Goal: Communication & Community: Answer question/provide support

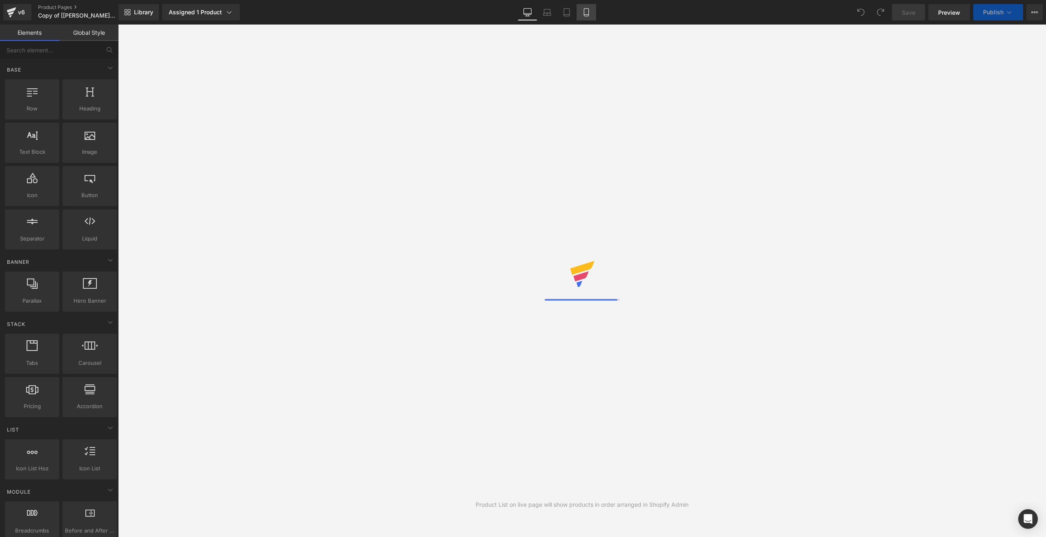
click at [587, 15] on icon at bounding box center [586, 15] width 4 height 0
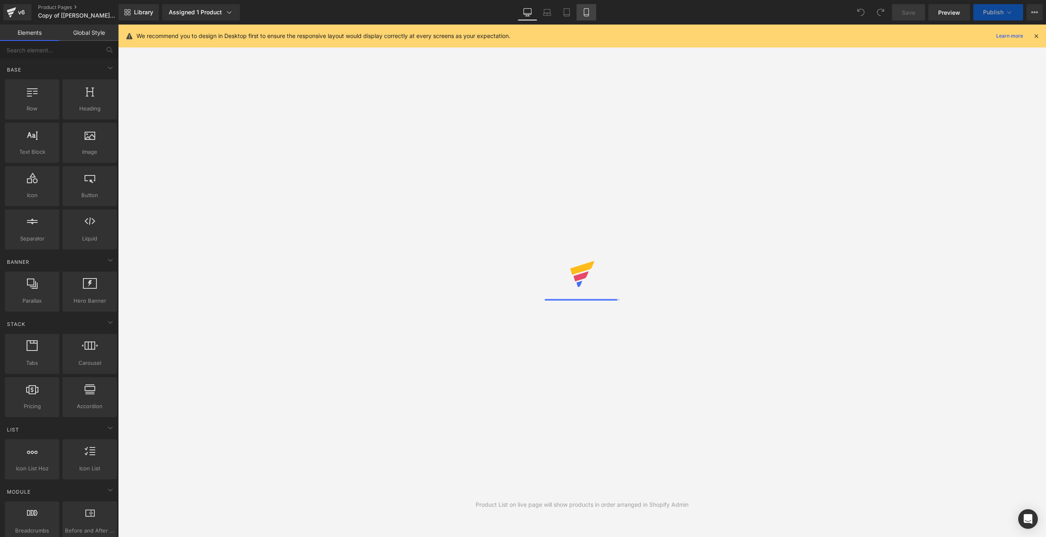
click at [587, 15] on icon at bounding box center [586, 15] width 4 height 0
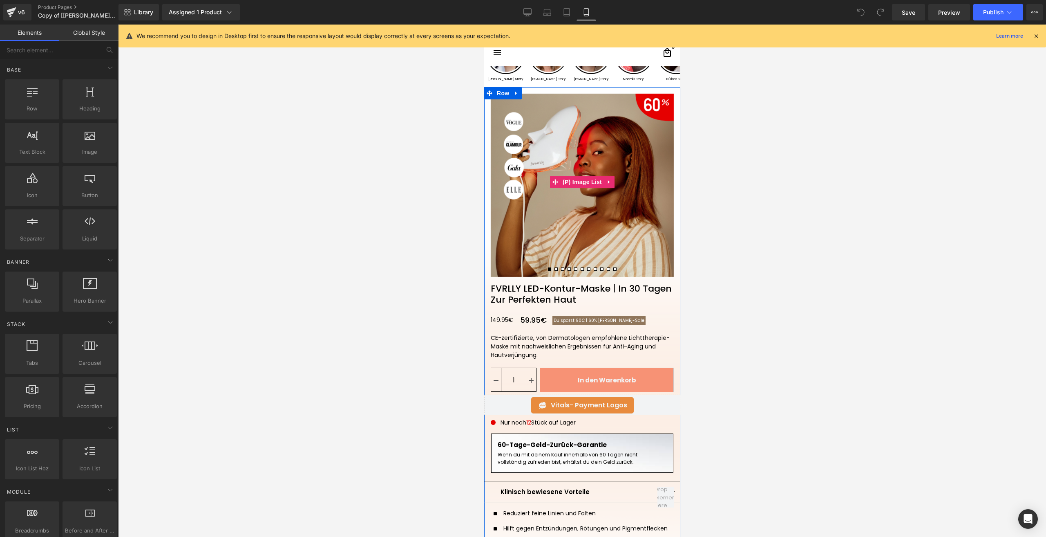
scroll to position [41, 0]
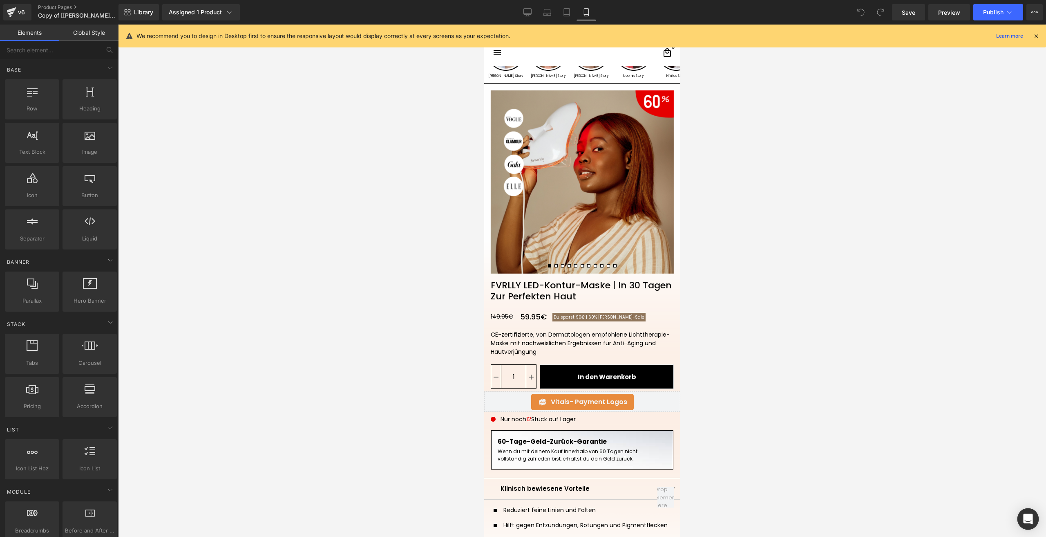
click at [1033, 516] on div "Open Intercom Messenger" at bounding box center [1029, 519] width 22 height 22
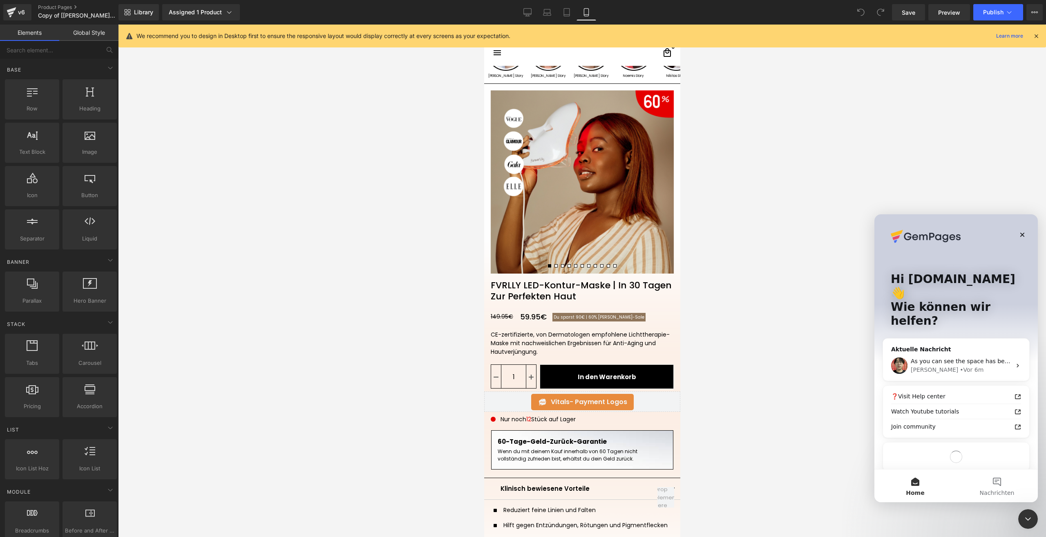
scroll to position [0, 0]
click at [959, 365] on div "[PERSON_NAME] • Vor 6m" at bounding box center [961, 369] width 101 height 9
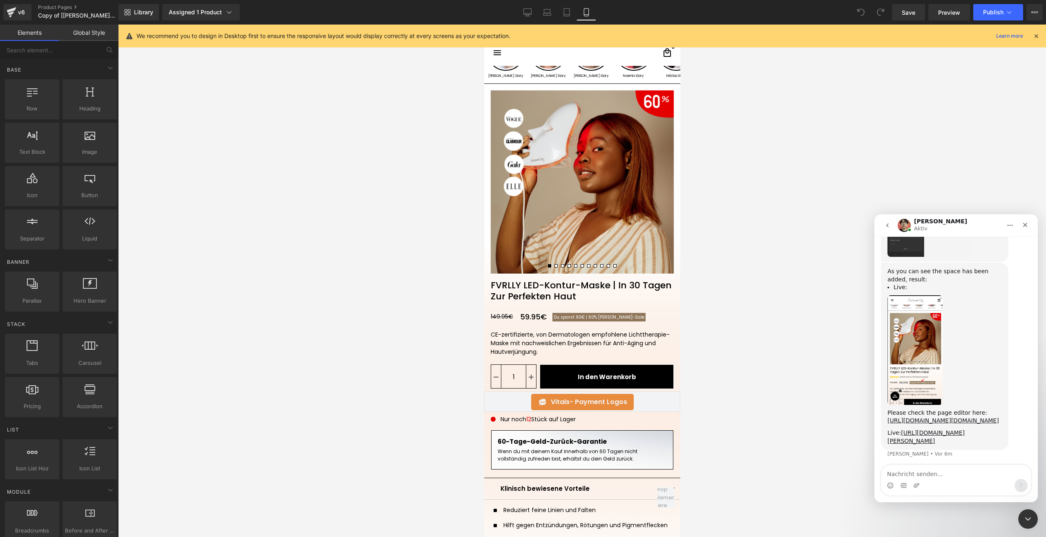
scroll to position [1165, 0]
click at [926, 318] on img "Ethan sagt…" at bounding box center [915, 348] width 55 height 110
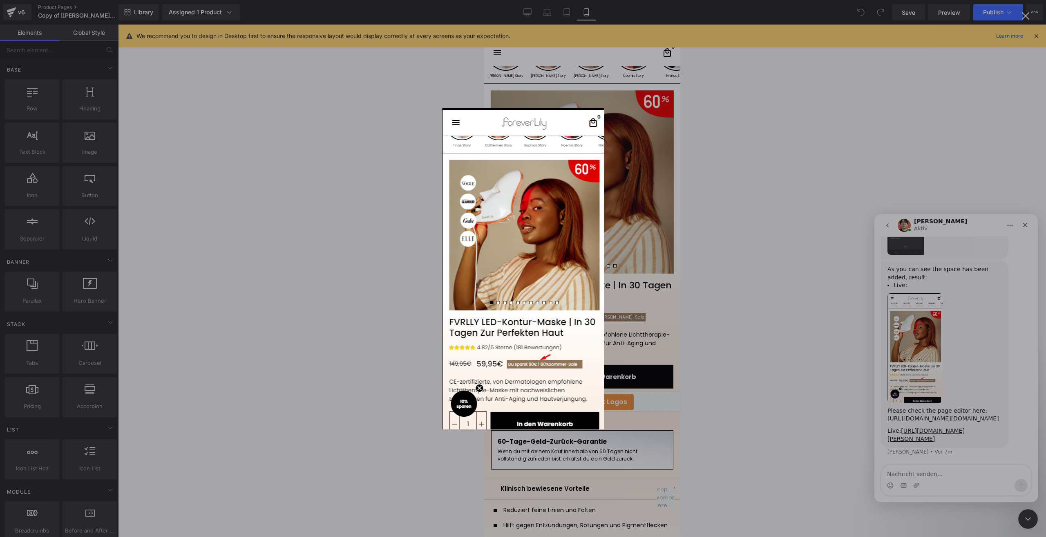
click at [984, 314] on div "Intercom Messenger" at bounding box center [523, 268] width 1046 height 537
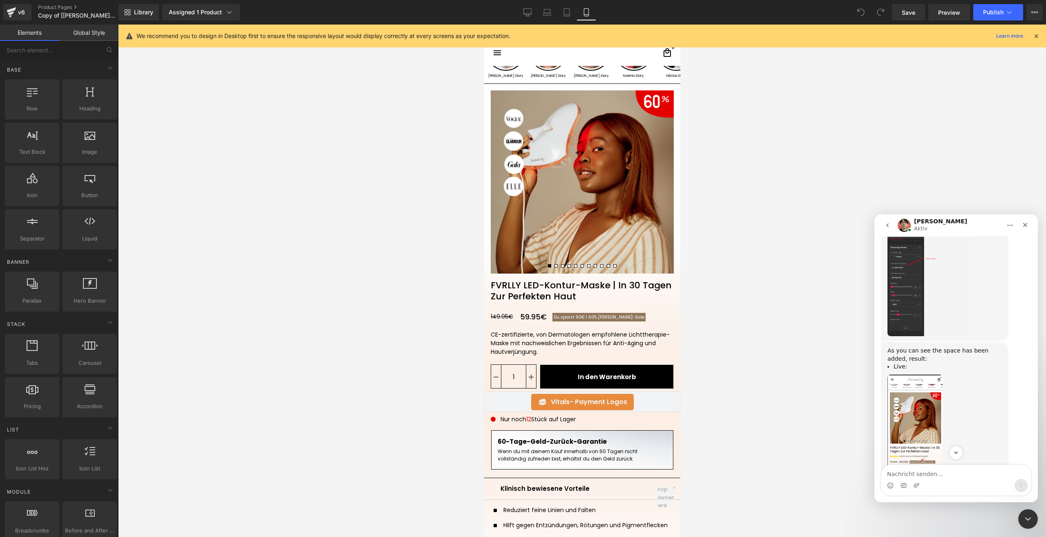
scroll to position [1042, 0]
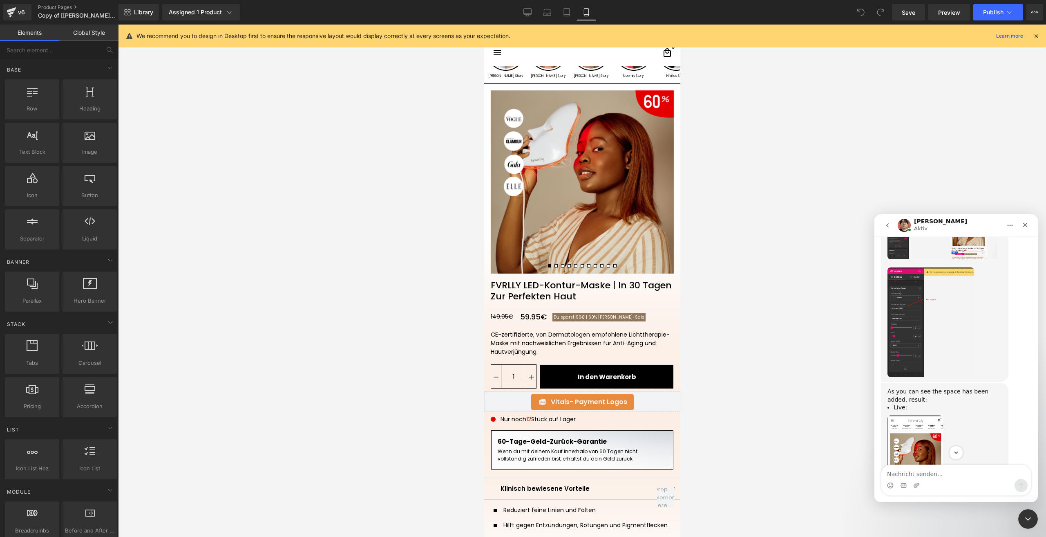
click at [908, 315] on img "Ethan sagt…" at bounding box center [931, 322] width 87 height 110
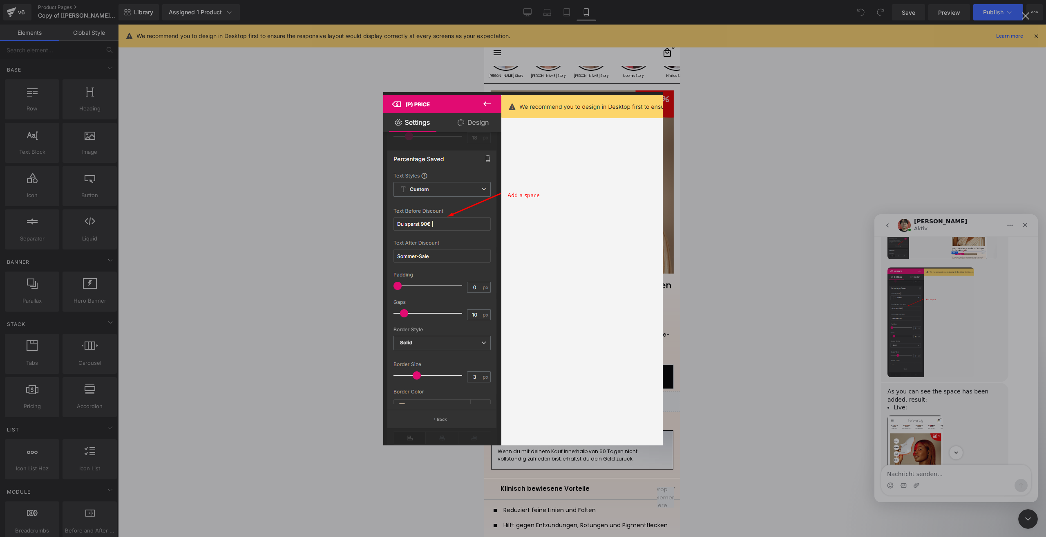
click at [787, 306] on div "Intercom Messenger" at bounding box center [523, 268] width 1046 height 537
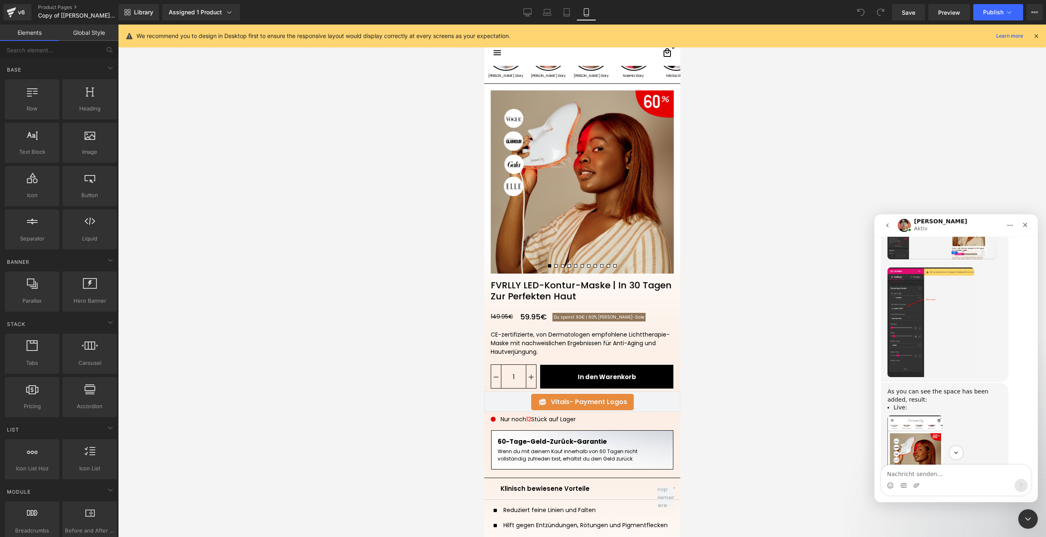
scroll to position [1033, 0]
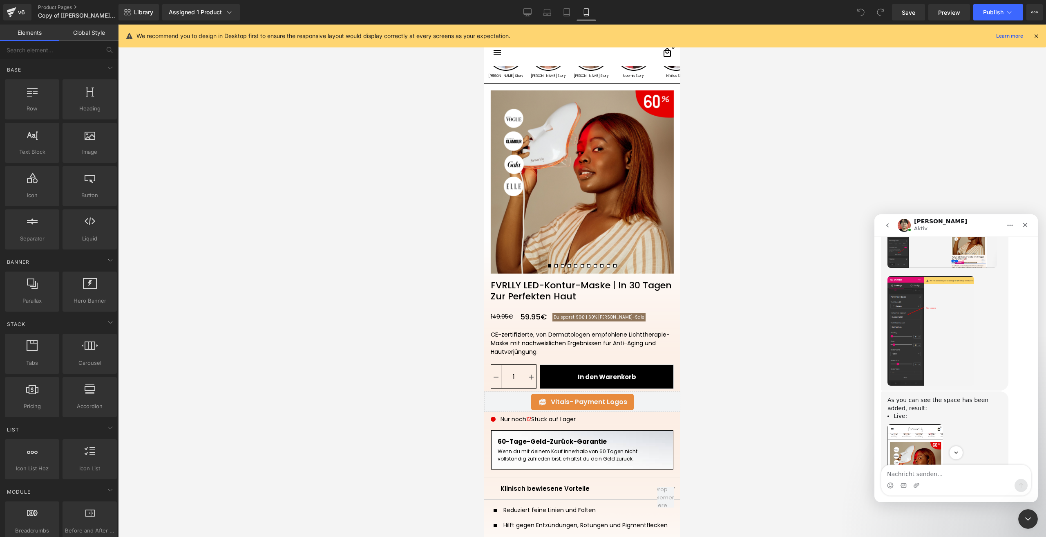
click at [584, 316] on div at bounding box center [523, 256] width 1046 height 512
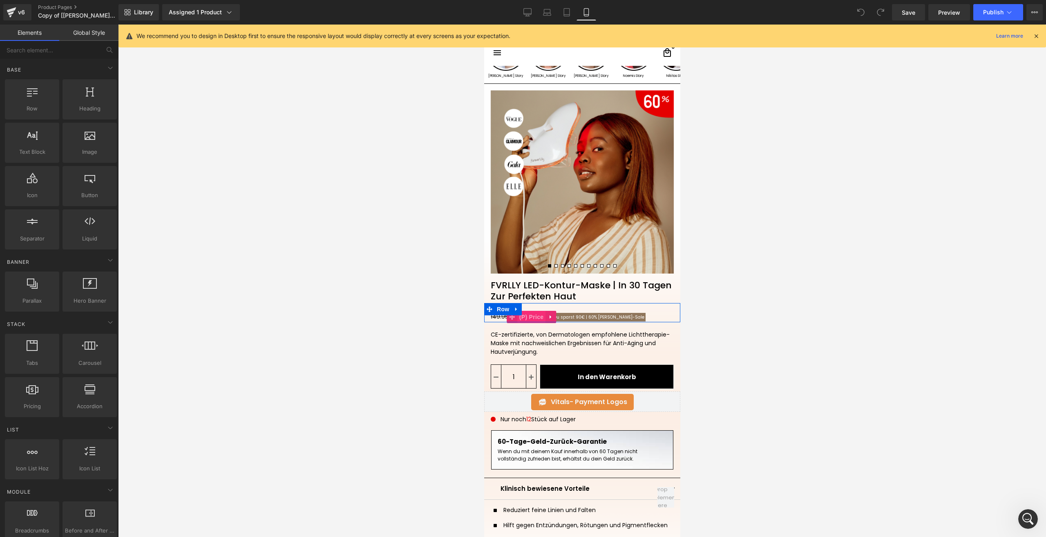
scroll to position [1165, 0]
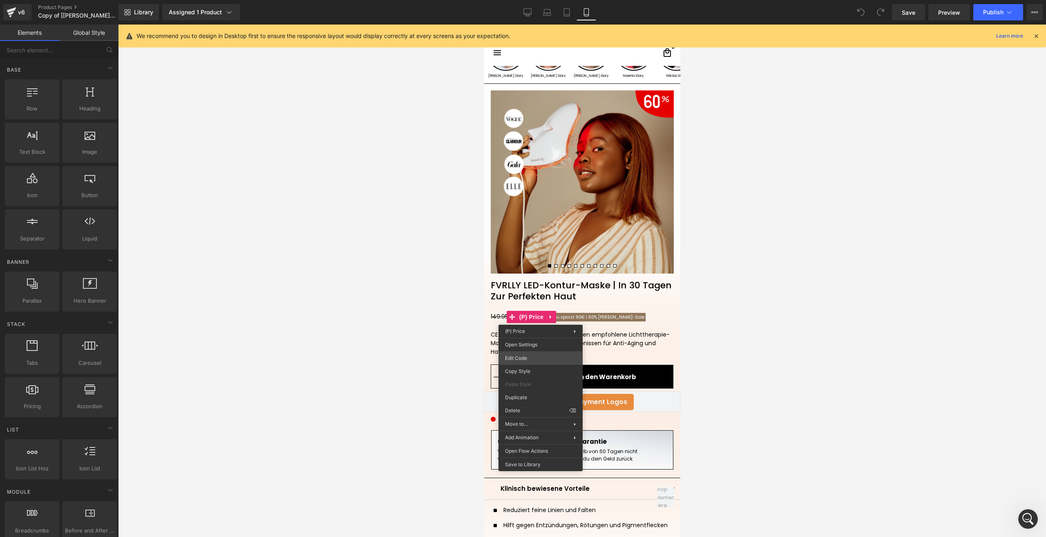
click at [519, 0] on div "You are previewing how the will restyle your page. You can not edit Elements in…" at bounding box center [523, 0] width 1046 height 0
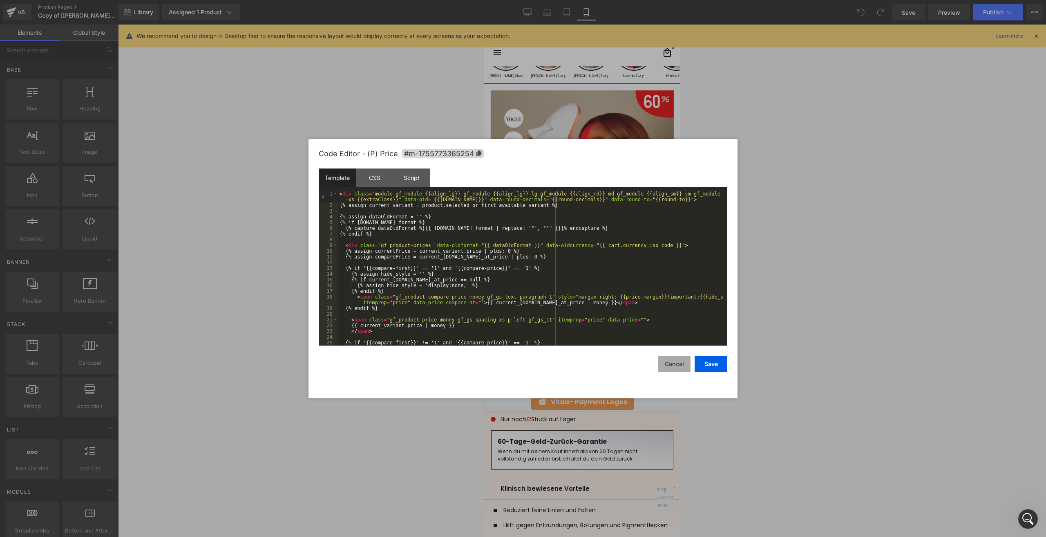
click at [683, 367] on button "Cancel" at bounding box center [674, 364] width 33 height 16
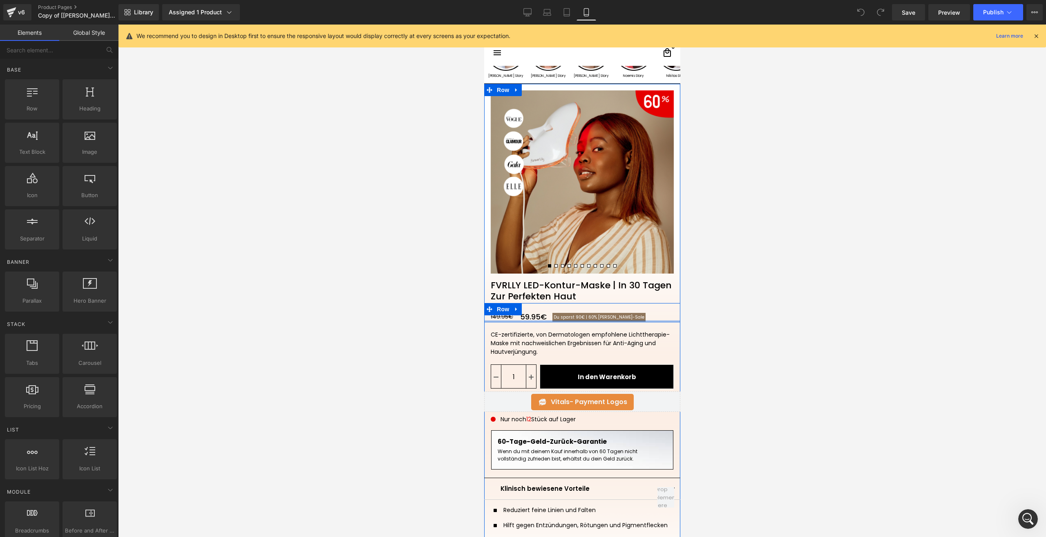
click at [529, 320] on div at bounding box center [582, 321] width 196 height 2
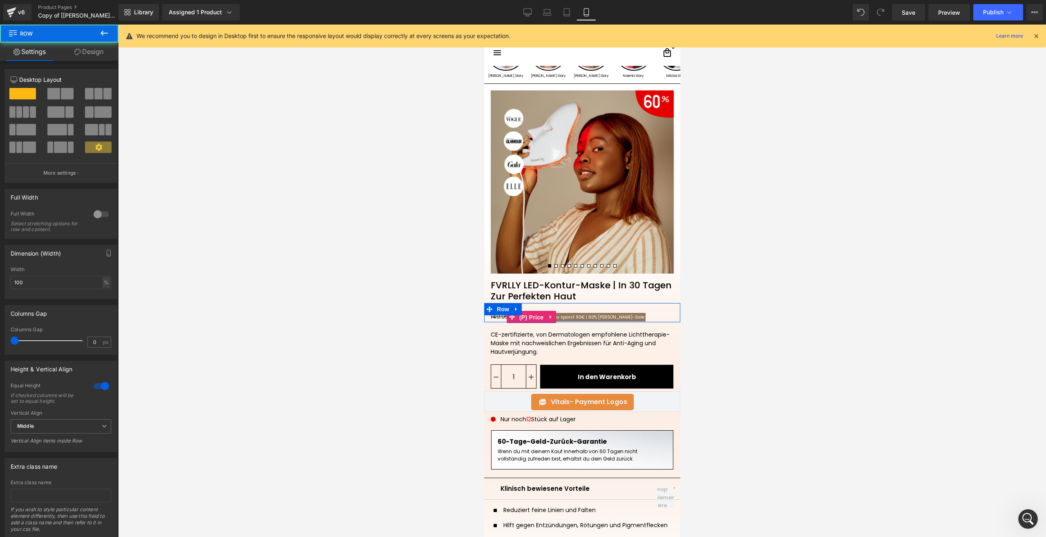
drag, startPoint x: 530, startPoint y: 318, endPoint x: 613, endPoint y: 309, distance: 83.4
click at [530, 318] on span "(P) Price" at bounding box center [531, 317] width 29 height 12
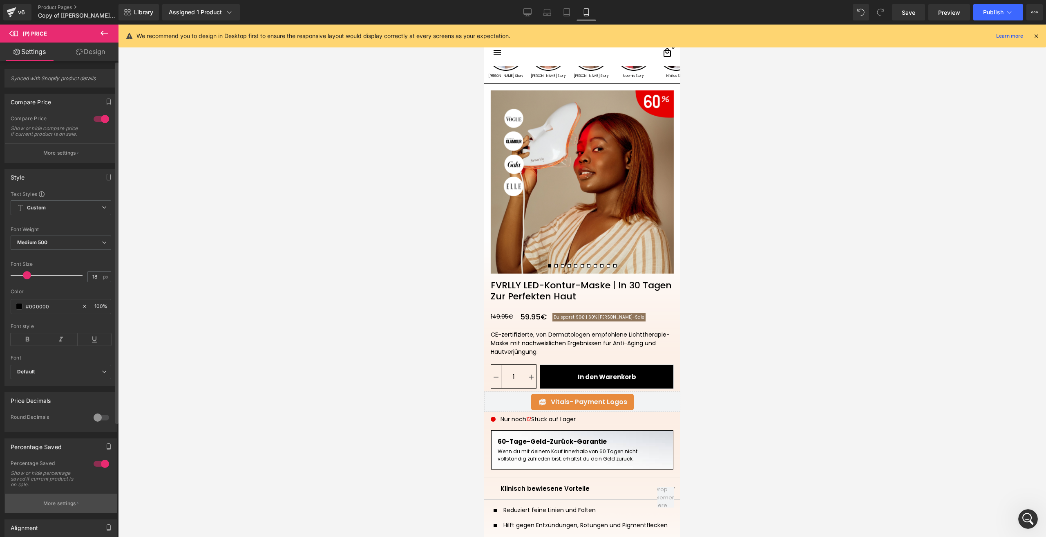
click at [56, 504] on button "More settings" at bounding box center [61, 502] width 112 height 19
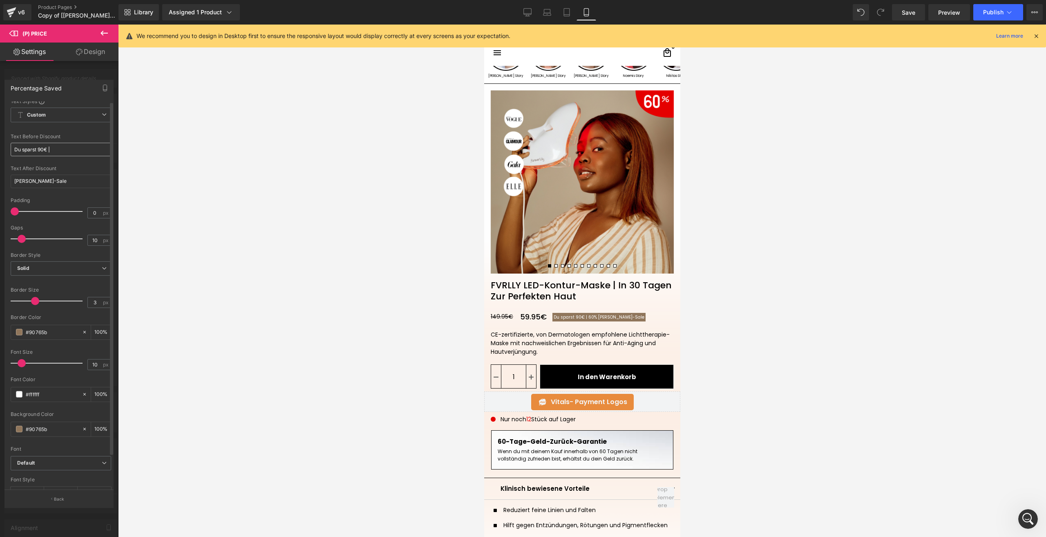
scroll to position [0, 0]
drag, startPoint x: 55, startPoint y: 149, endPoint x: 50, endPoint y: 149, distance: 4.9
click at [50, 149] on input "Du sparst 90€ |" at bounding box center [61, 152] width 101 height 13
click at [15, 184] on input "[PERSON_NAME]-Saleㅤ" at bounding box center [61, 184] width 101 height 13
paste input "text"
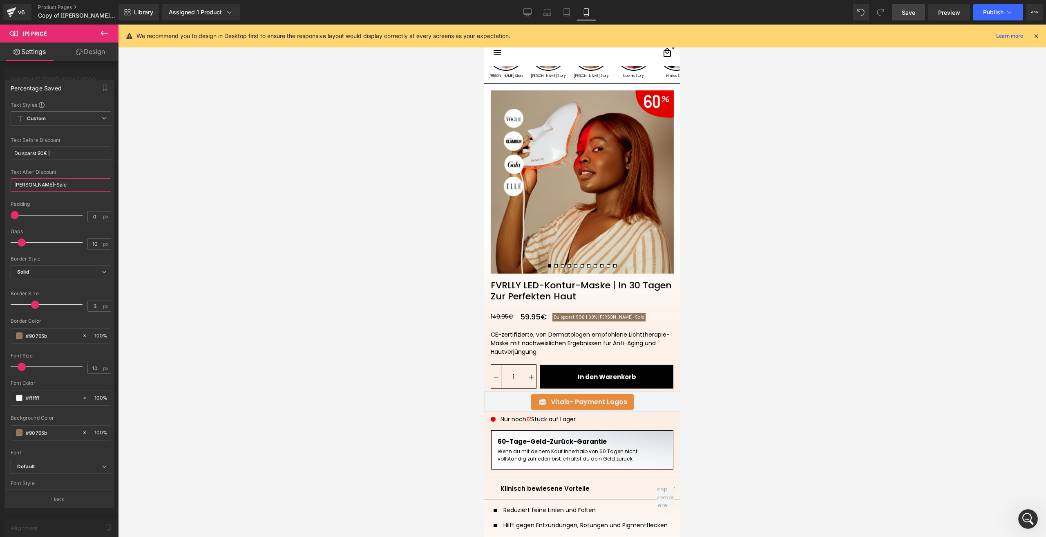
type input "[PERSON_NAME]-Saleㅤ"
click at [912, 8] on span "Save" at bounding box center [908, 12] width 13 height 9
click at [1026, 519] on icon "Intercom-Nachrichtendienst öffnen" at bounding box center [1026, 517] width 13 height 13
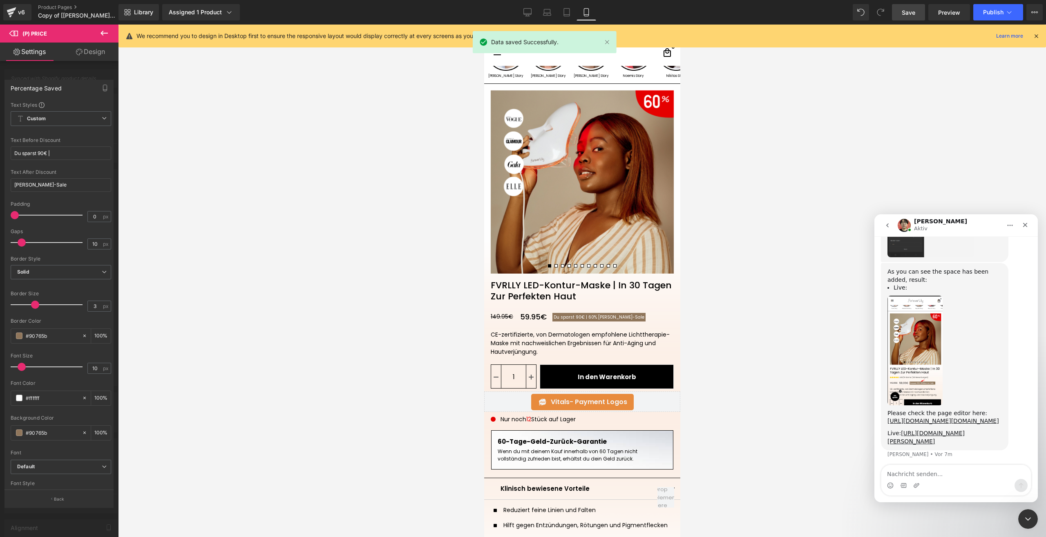
scroll to position [1165, 0]
click at [956, 476] on textarea "Nachricht senden..." at bounding box center [956, 472] width 150 height 14
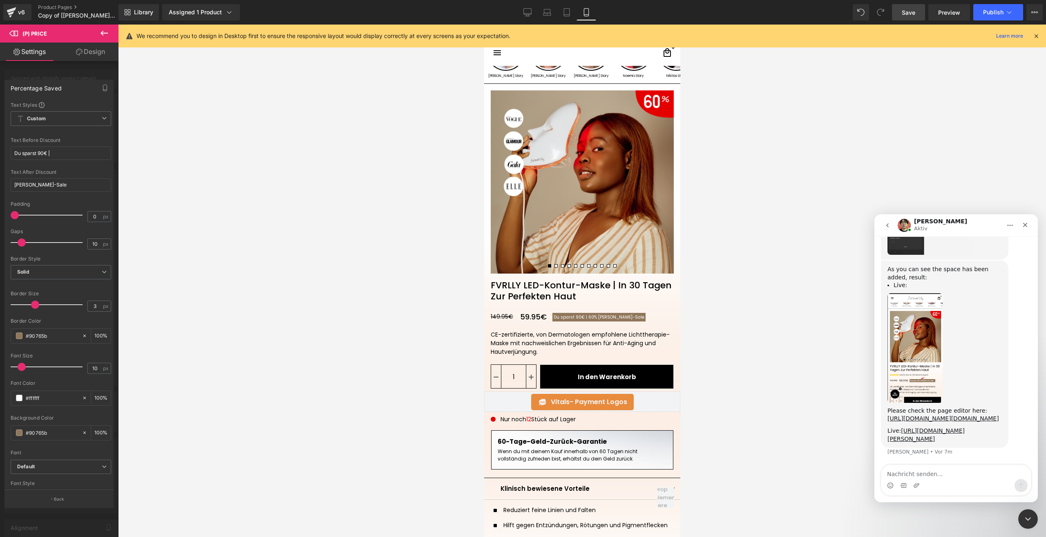
click at [982, 19] on div at bounding box center [523, 256] width 1046 height 512
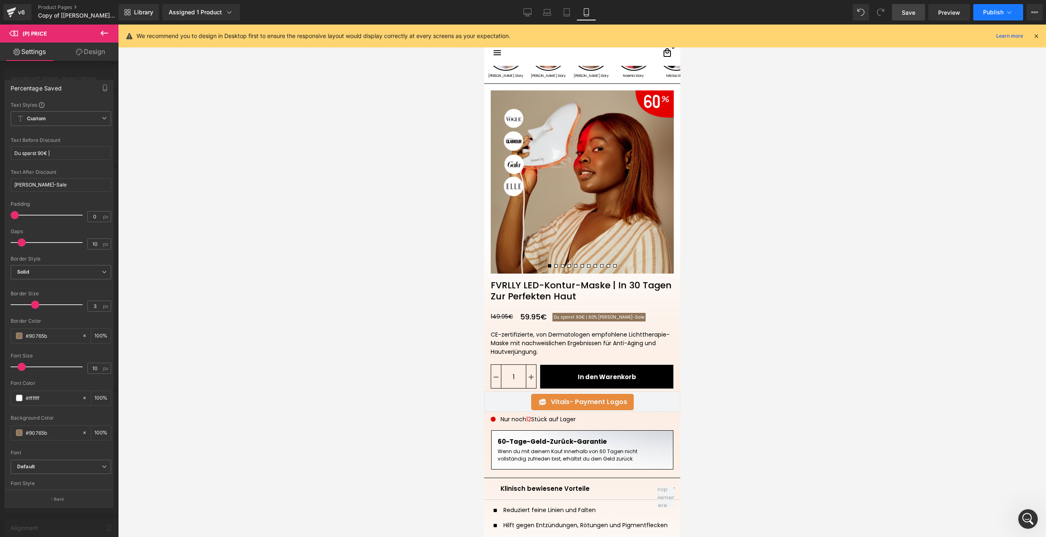
click at [988, 7] on button "Publish" at bounding box center [998, 12] width 50 height 16
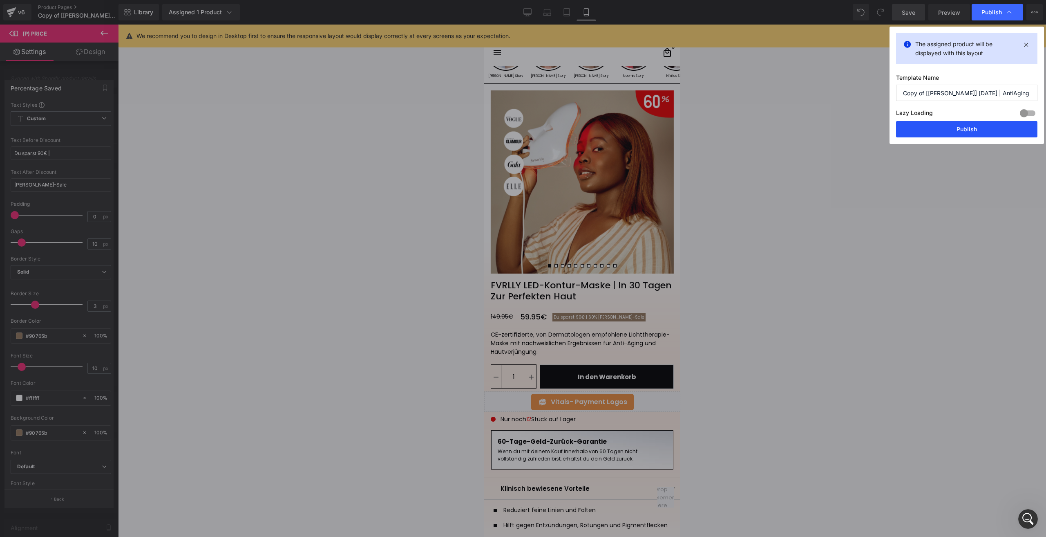
click at [948, 129] on button "Publish" at bounding box center [966, 129] width 141 height 16
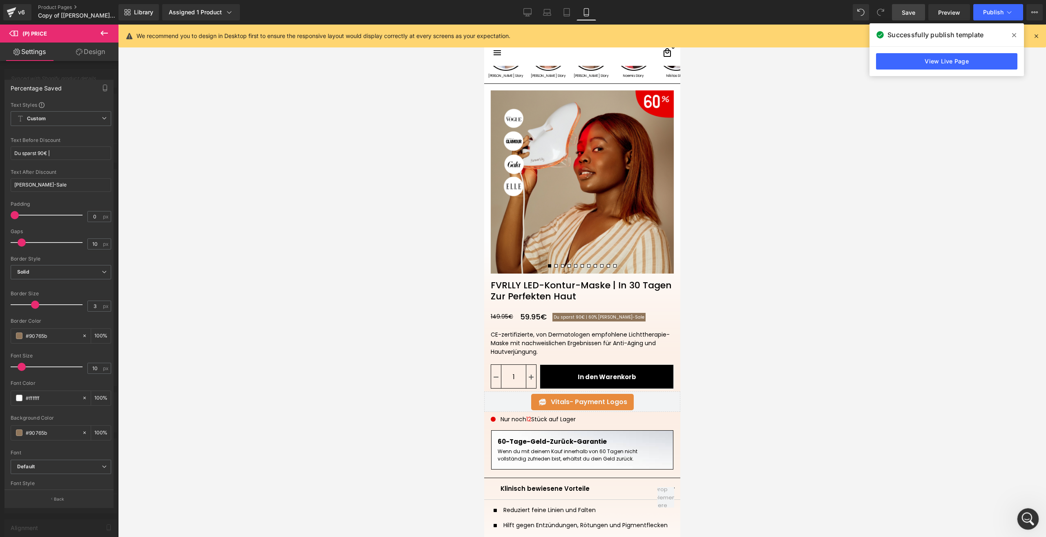
click at [1030, 513] on div "Intercom-Nachrichtendienst öffnen" at bounding box center [1026, 517] width 27 height 27
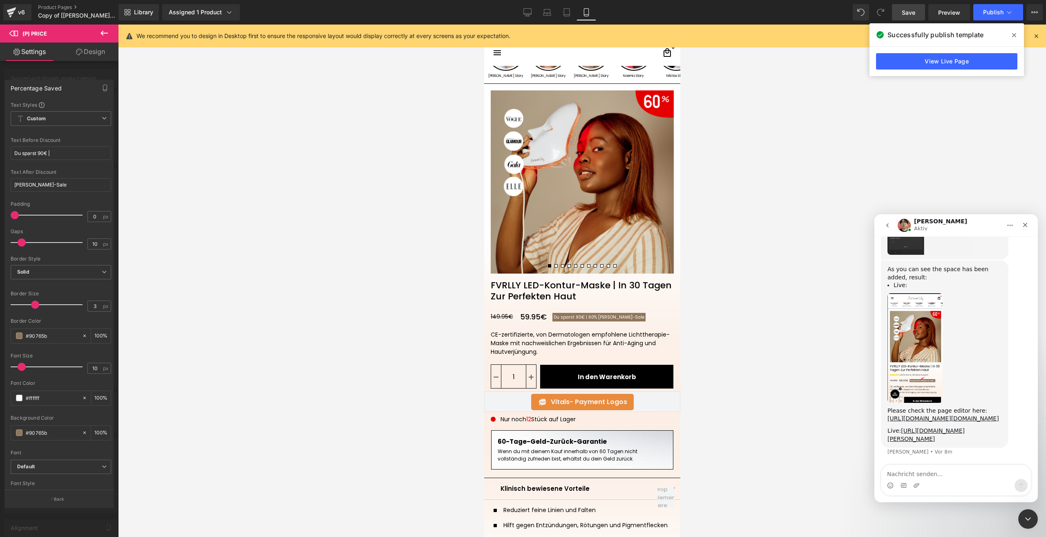
click at [925, 472] on textarea "Nachricht senden..." at bounding box center [956, 472] width 150 height 14
type textarea "ok its working"
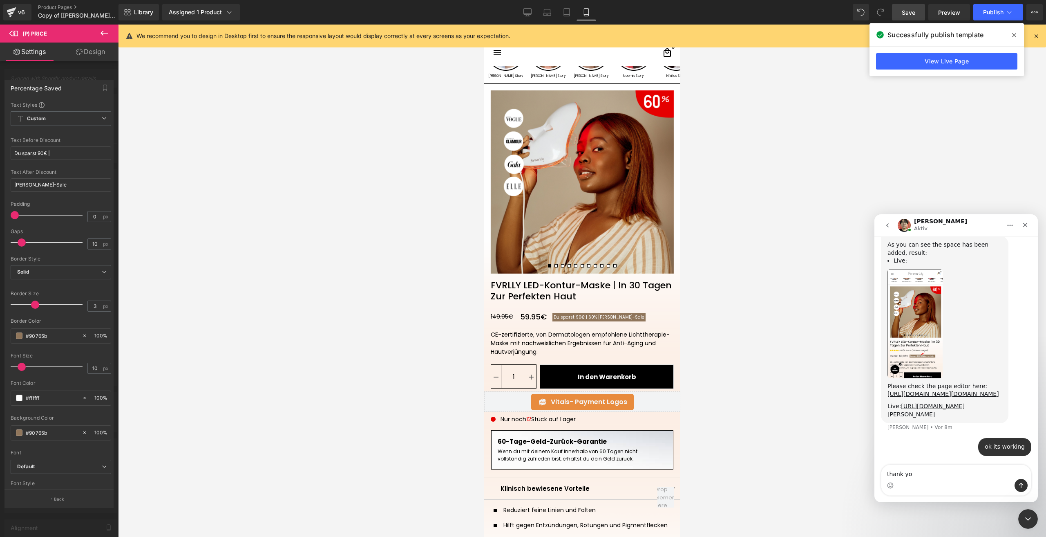
type textarea "thank you"
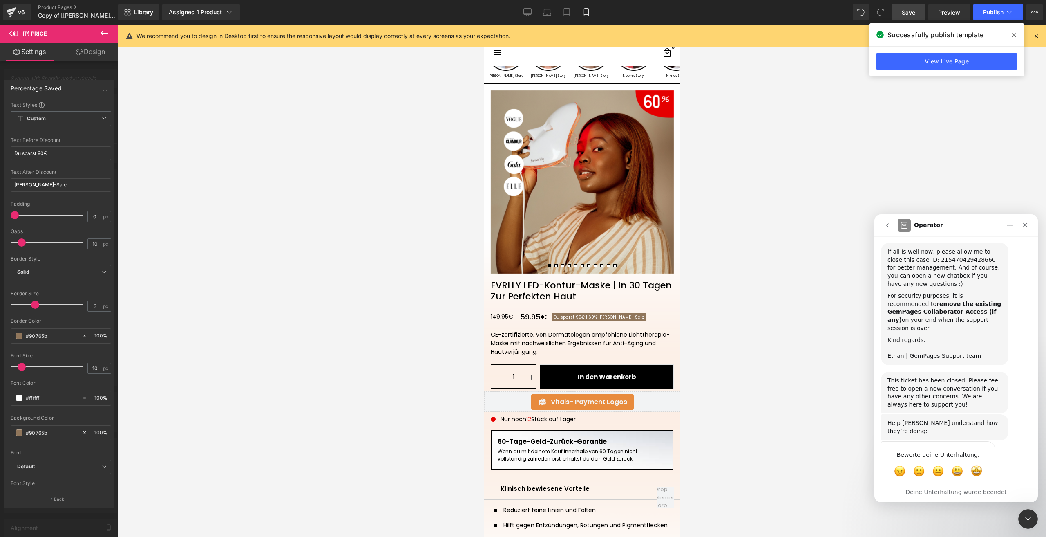
scroll to position [1504, 0]
click html
click at [19, 429] on div at bounding box center [523, 256] width 1046 height 512
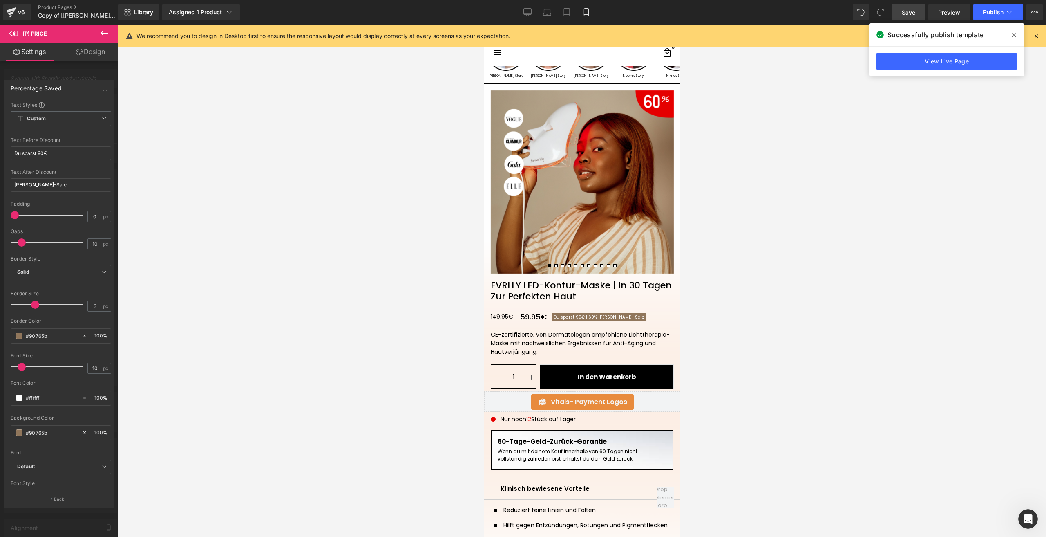
click at [99, 51] on img at bounding box center [49, 48] width 99 height 7
click at [38, 340] on div "#90765b" at bounding box center [46, 336] width 71 height 14
click at [35, 337] on input "#90765b" at bounding box center [52, 335] width 52 height 9
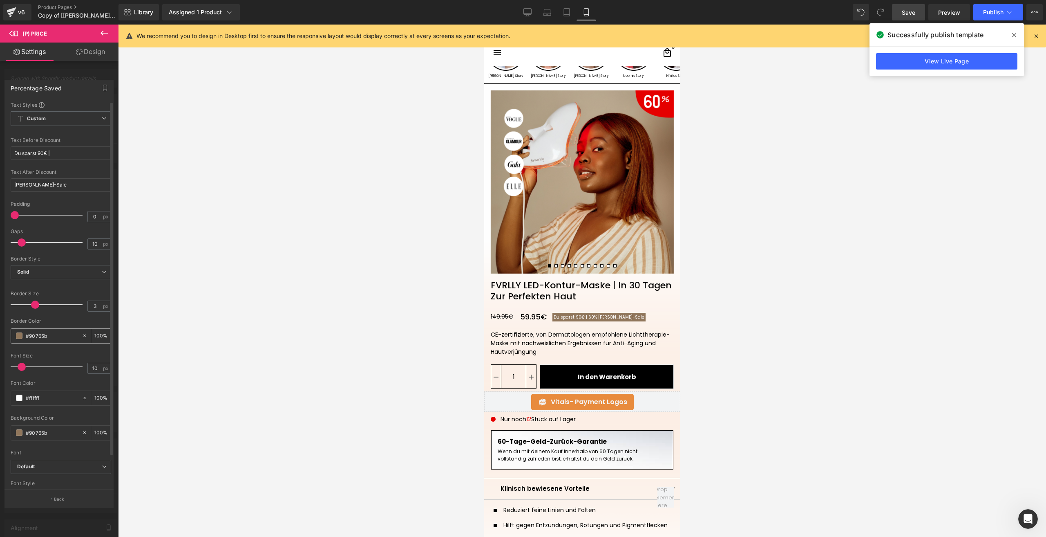
paste input "e60000"
type input "#e60000"
click at [39, 436] on input "#90765b" at bounding box center [52, 432] width 52 height 9
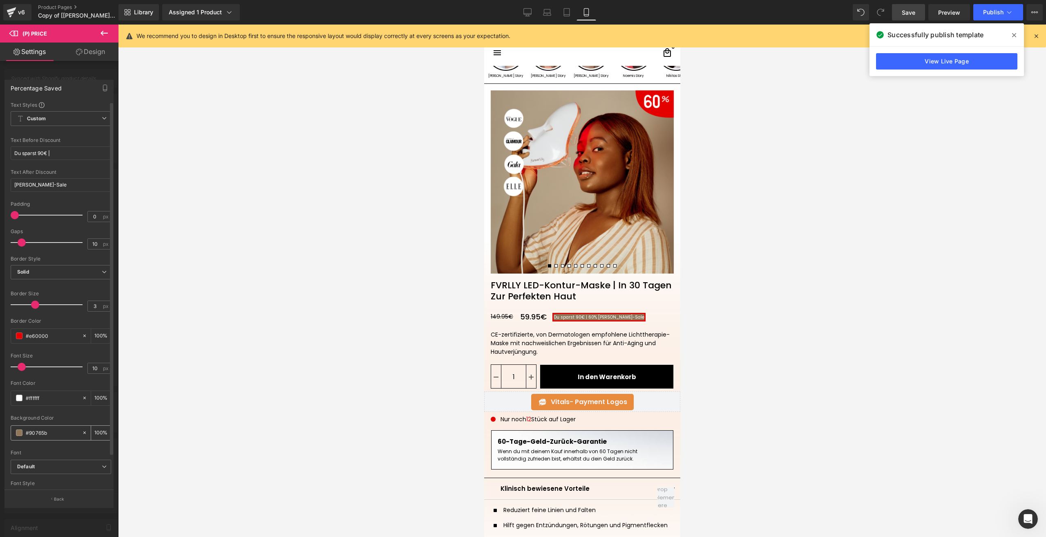
paste input "e60000"
type input "#e60000"
click at [902, 11] on link "Save" at bounding box center [908, 12] width 33 height 16
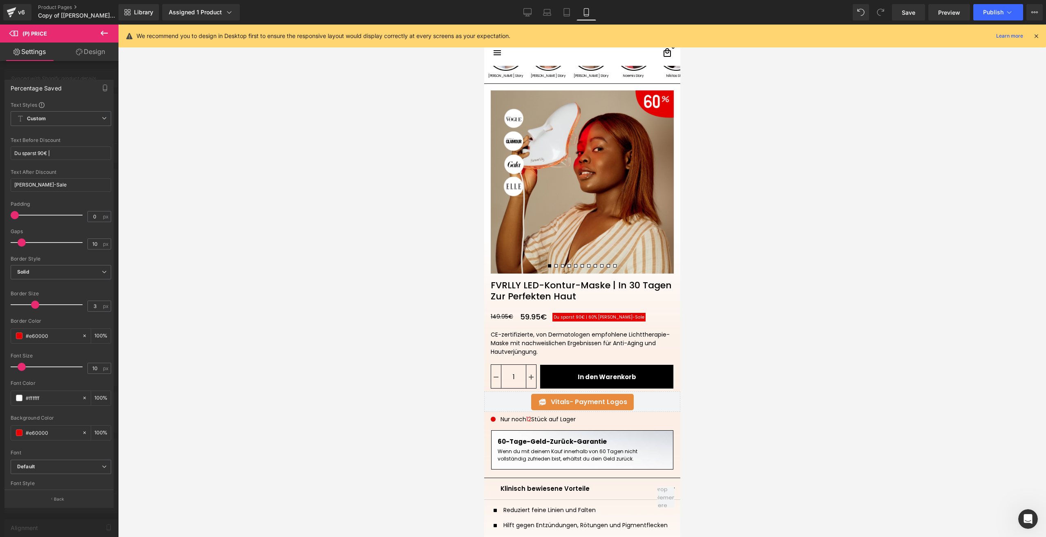
scroll to position [1536, 0]
click at [983, 15] on span "Publish" at bounding box center [993, 12] width 20 height 7
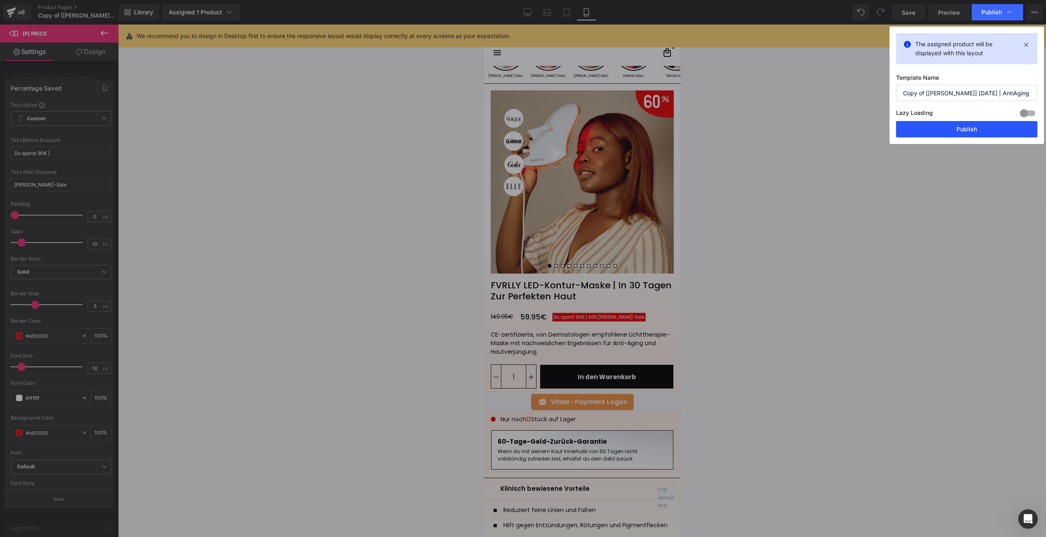
click at [941, 124] on button "Publish" at bounding box center [966, 129] width 141 height 16
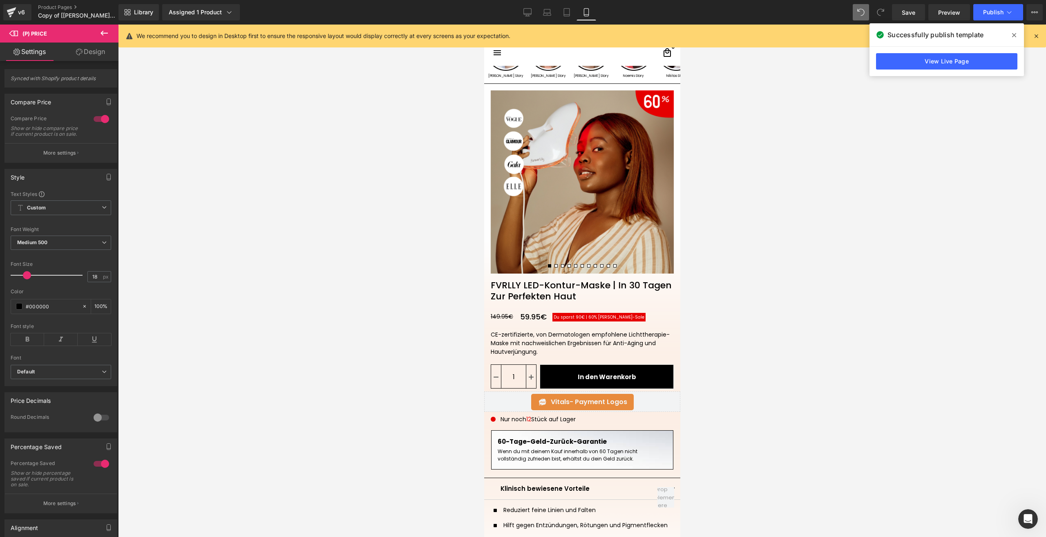
click at [880, 9] on icon at bounding box center [880, 12] width 7 height 7
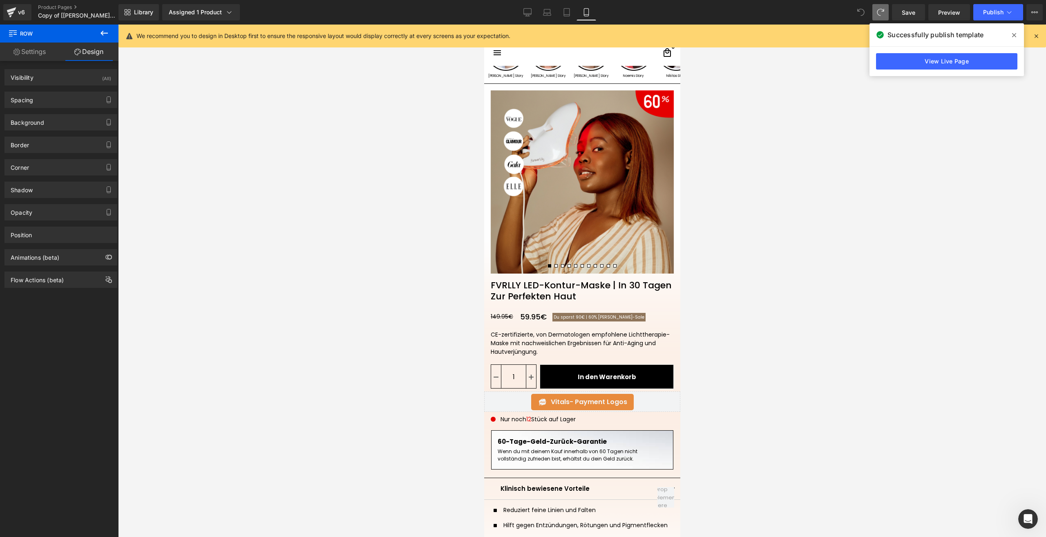
click at [862, 10] on icon at bounding box center [860, 12] width 7 height 7
click at [910, 17] on link "Save" at bounding box center [908, 12] width 33 height 16
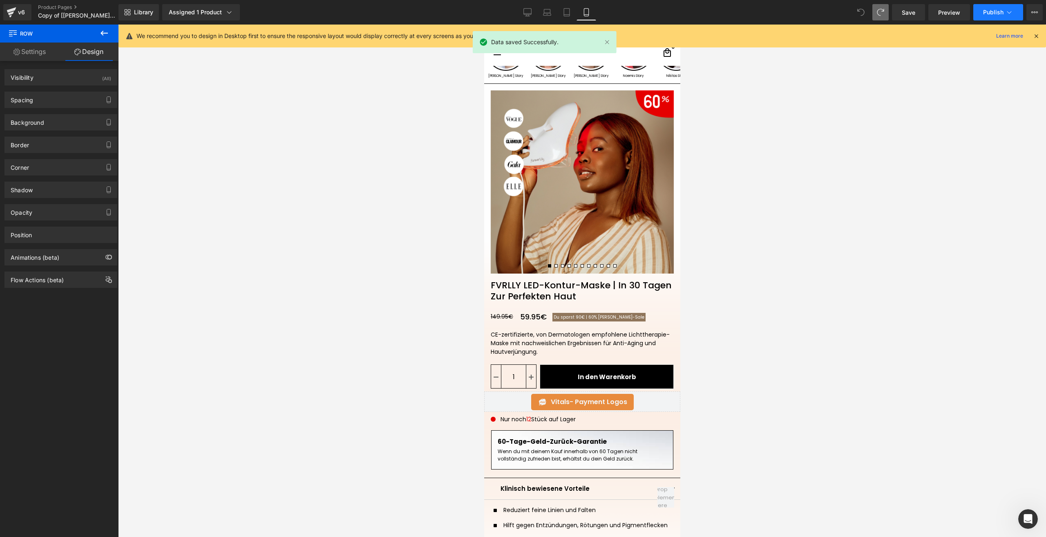
click at [983, 6] on button "Publish" at bounding box center [998, 12] width 50 height 16
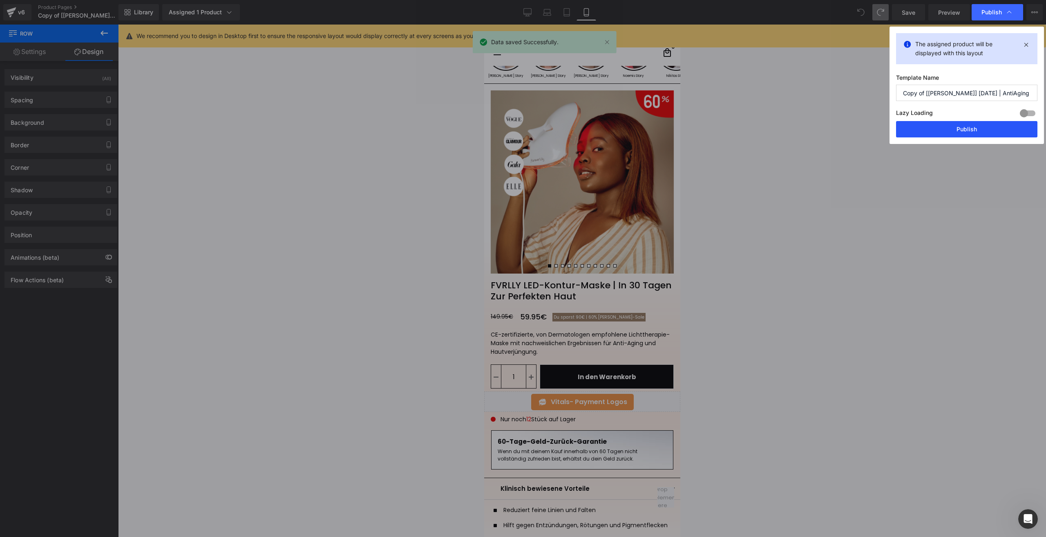
click at [937, 127] on button "Publish" at bounding box center [966, 129] width 141 height 16
